Goal: Book appointment/travel/reservation

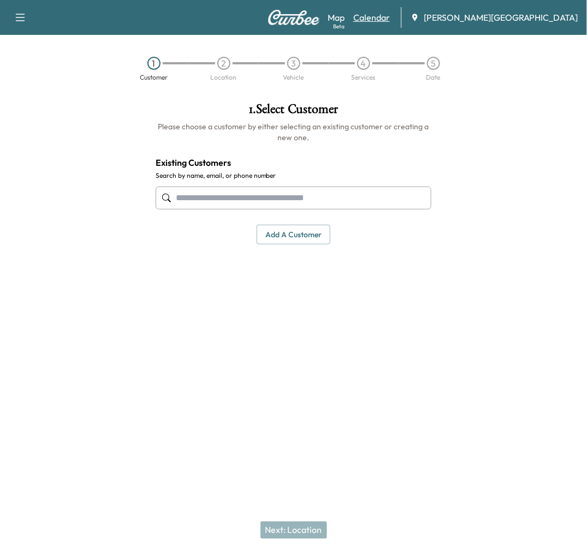
click at [390, 20] on link "Calendar" at bounding box center [371, 17] width 37 height 13
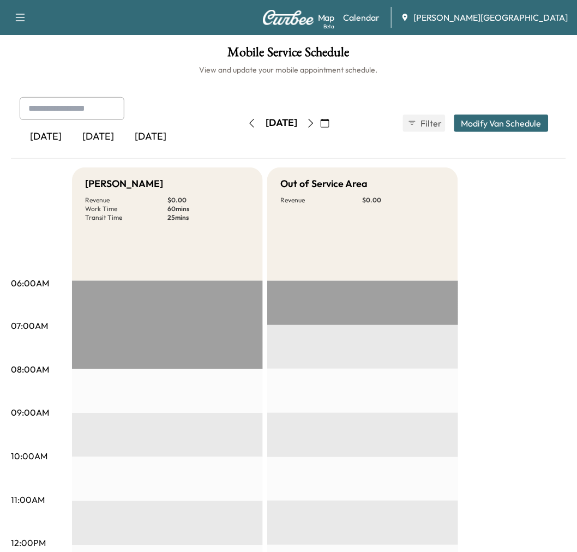
click at [124, 150] on div "[DATE]" at bounding box center [98, 136] width 52 height 25
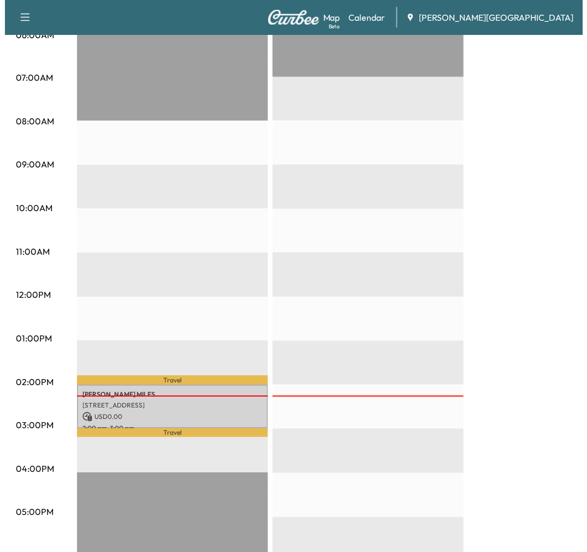
scroll to position [303, 0]
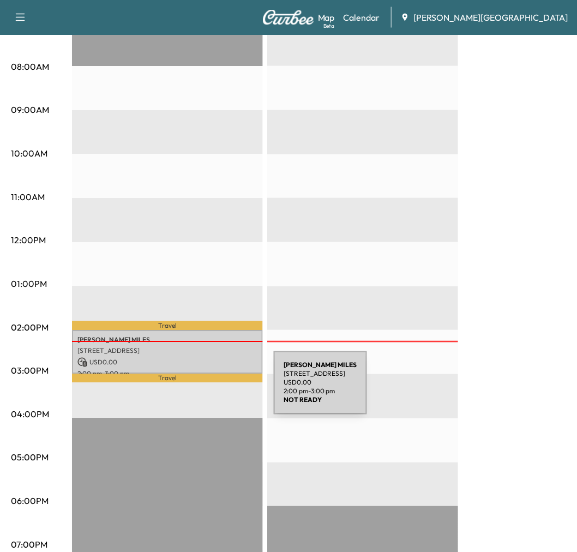
click at [192, 356] on p "[STREET_ADDRESS]" at bounding box center [167, 351] width 180 height 9
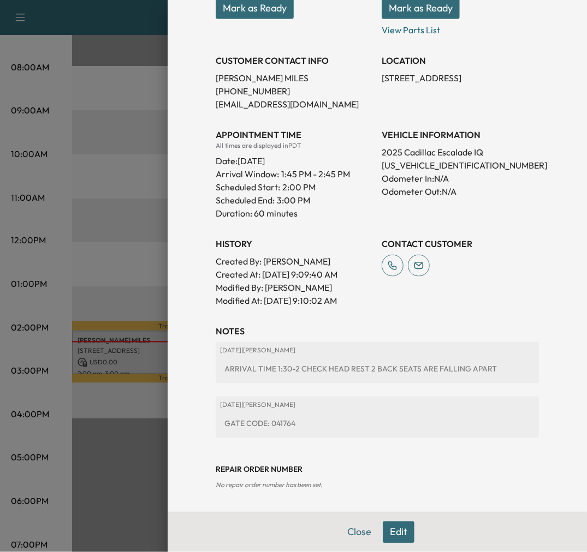
scroll to position [337, 0]
drag, startPoint x: 437, startPoint y: 95, endPoint x: 476, endPoint y: 92, distance: 40.0
click at [476, 159] on p "[US_VEHICLE_IDENTIFICATION_NUMBER]" at bounding box center [459, 165] width 157 height 13
copy p "101689"
